Goal: Navigation & Orientation: Find specific page/section

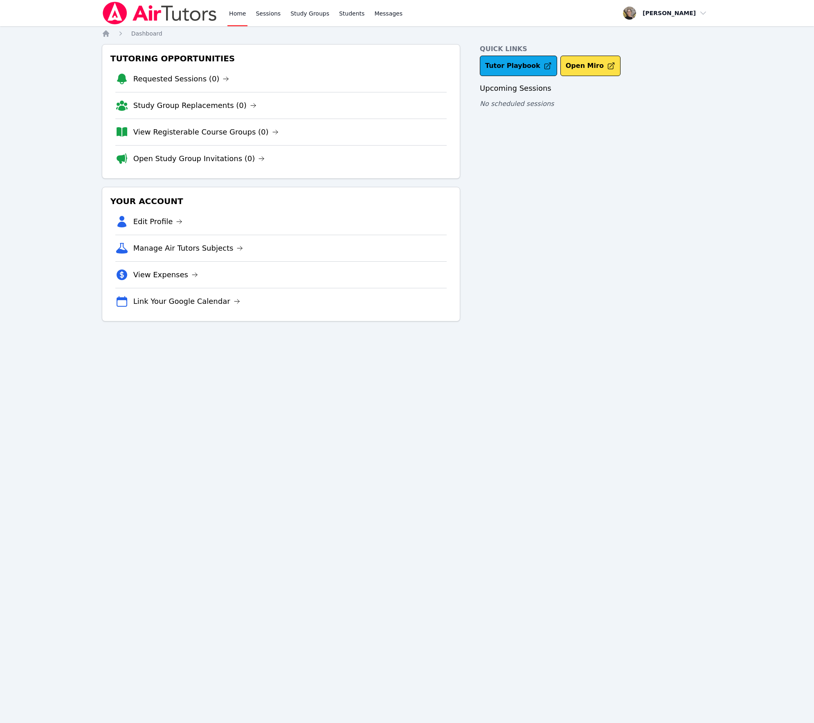
click at [629, 376] on div "Home Sessions Study Groups Students Messages Open user menu [PERSON_NAME] Open …" at bounding box center [407, 361] width 814 height 723
